Goal: Book appointment/travel/reservation

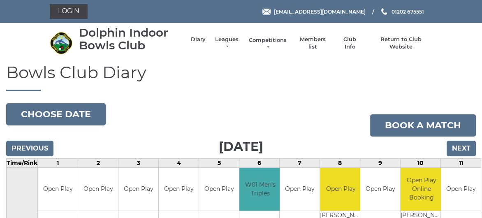
click at [276, 38] on link "Competitions" at bounding box center [267, 44] width 39 height 15
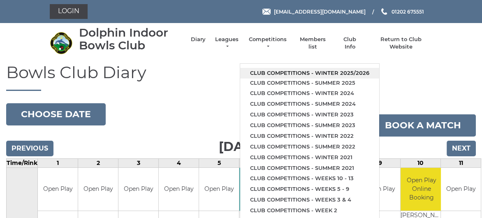
click at [279, 72] on link "Club competitions - Winter 2025/2026" at bounding box center [309, 73] width 139 height 11
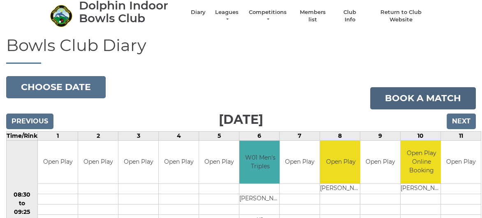
scroll to position [41, 0]
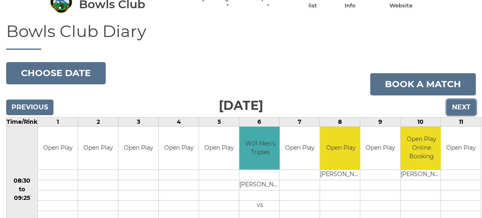
click at [457, 107] on input "Next" at bounding box center [460, 107] width 29 height 16
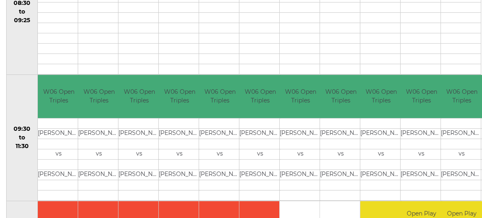
scroll to position [123, 0]
